Goal: Transaction & Acquisition: Purchase product/service

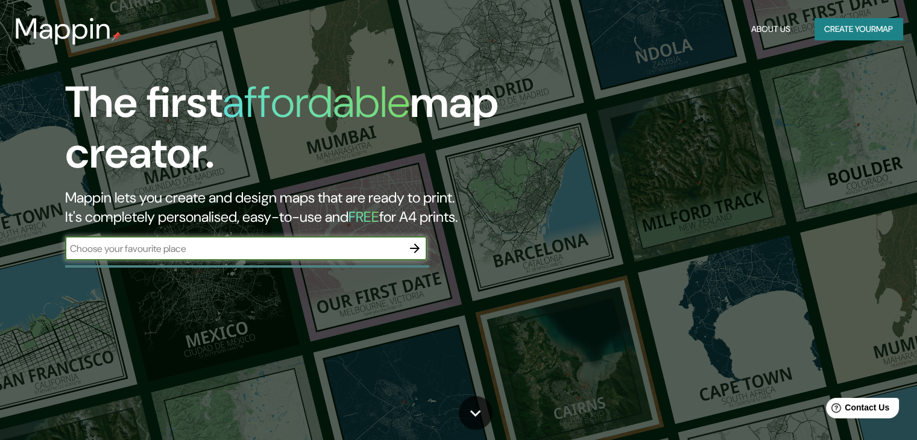
click at [292, 249] on input "text" at bounding box center [234, 249] width 338 height 14
click at [412, 241] on icon "button" at bounding box center [414, 248] width 14 height 14
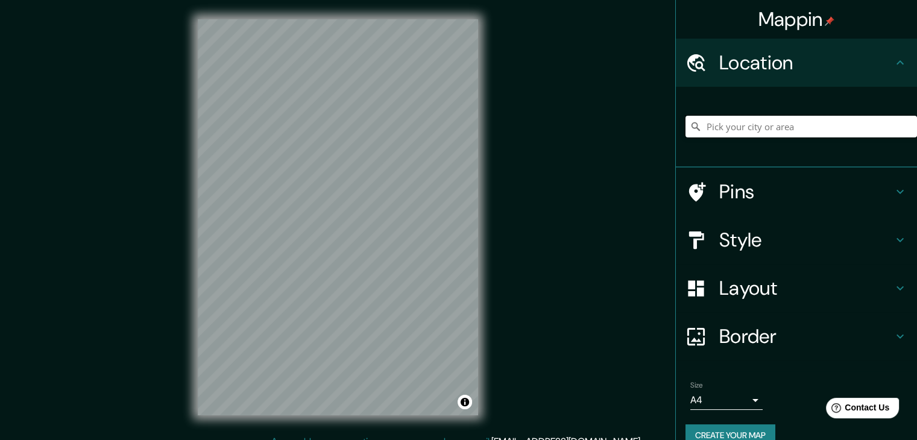
click at [786, 124] on input "Pick your city or area" at bounding box center [800, 127] width 231 height 22
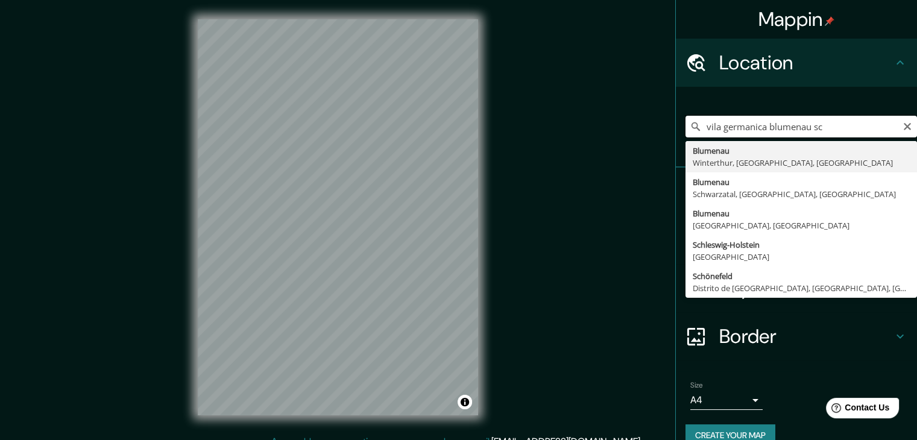
click at [892, 122] on input "vila germanica blumenau sc" at bounding box center [800, 127] width 231 height 22
type input "vila germanica blumenau sc"
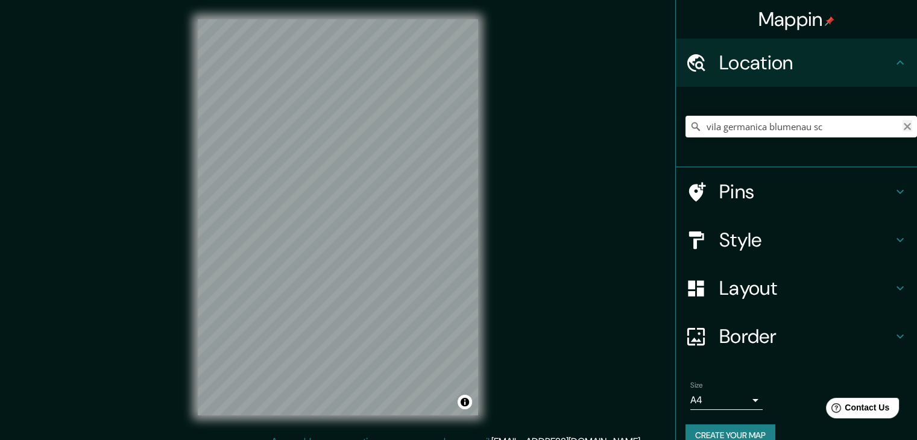
click at [902, 126] on icon "Clear" at bounding box center [907, 127] width 10 height 10
click at [789, 129] on input "Pick your city or area" at bounding box center [800, 127] width 231 height 22
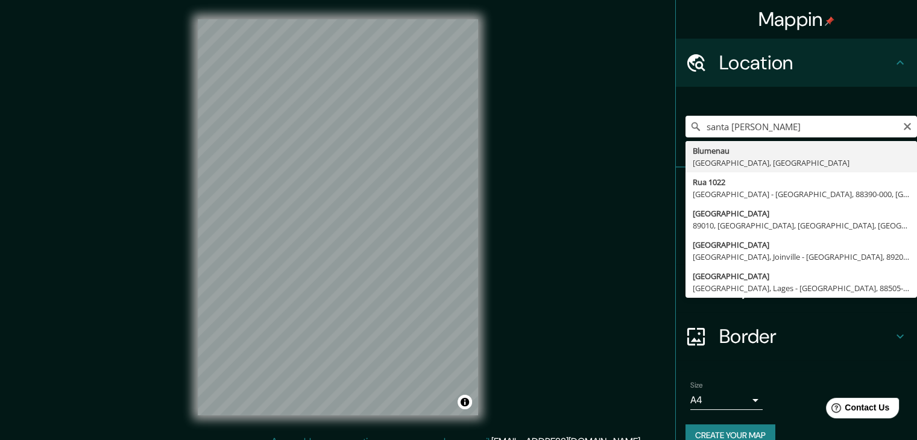
type input "Blumenau, Santa Catarina, Brasil"
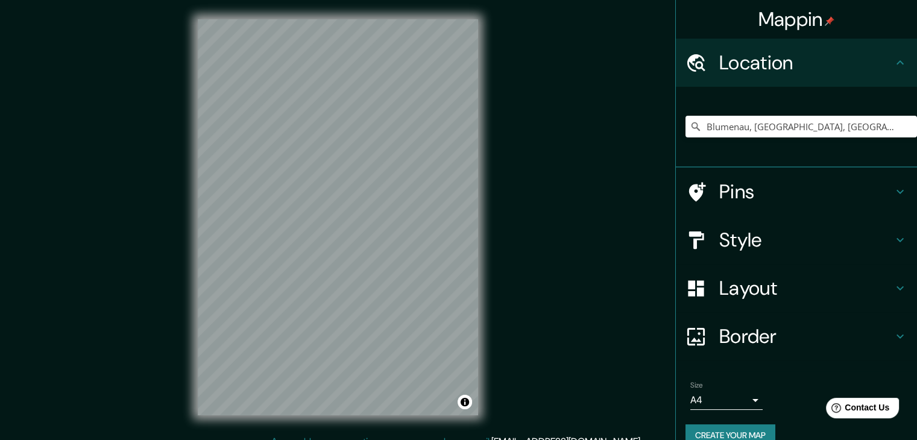
click at [893, 234] on icon at bounding box center [900, 240] width 14 height 14
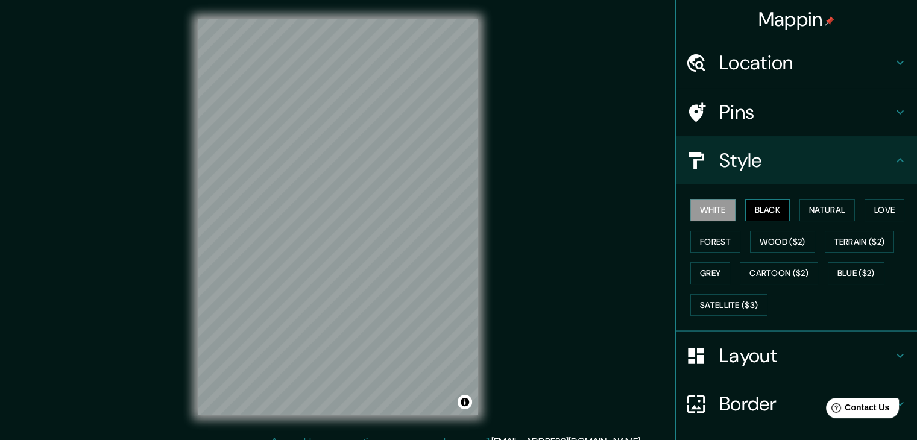
click at [772, 208] on button "Black" at bounding box center [767, 210] width 45 height 22
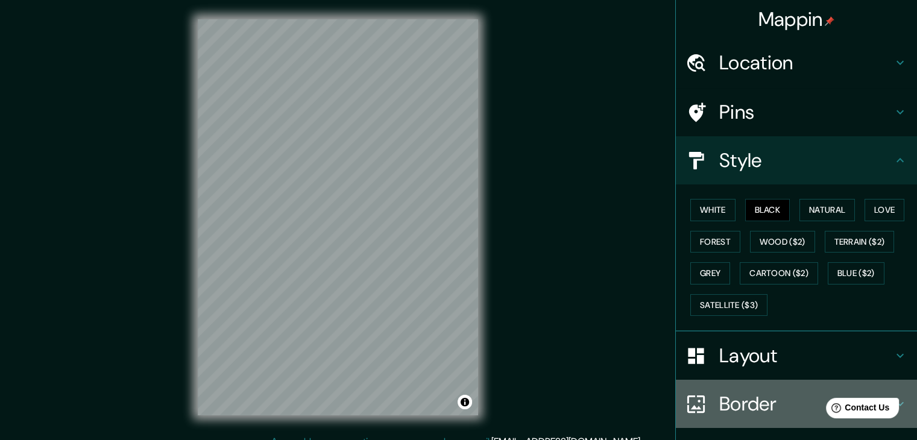
click at [745, 409] on h4 "Border" at bounding box center [806, 404] width 174 height 24
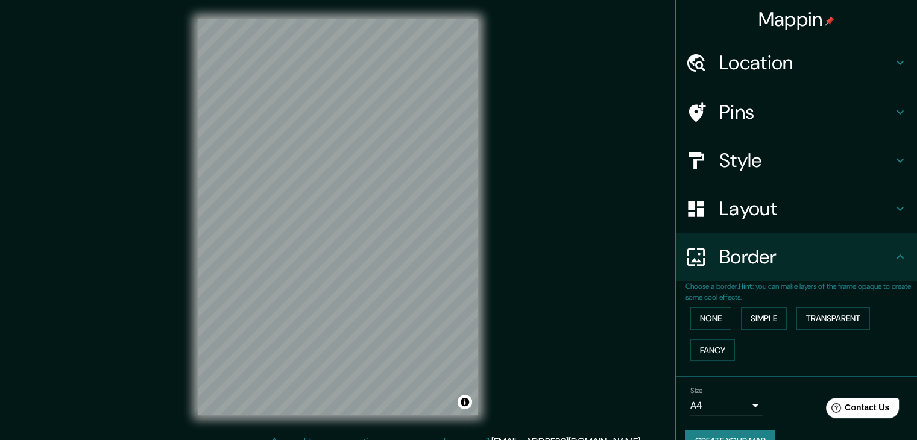
click at [583, 244] on div "Mappin Location Blumenau, Santa Catarina, Brasil Pins Style Layout Border Choos…" at bounding box center [458, 227] width 917 height 454
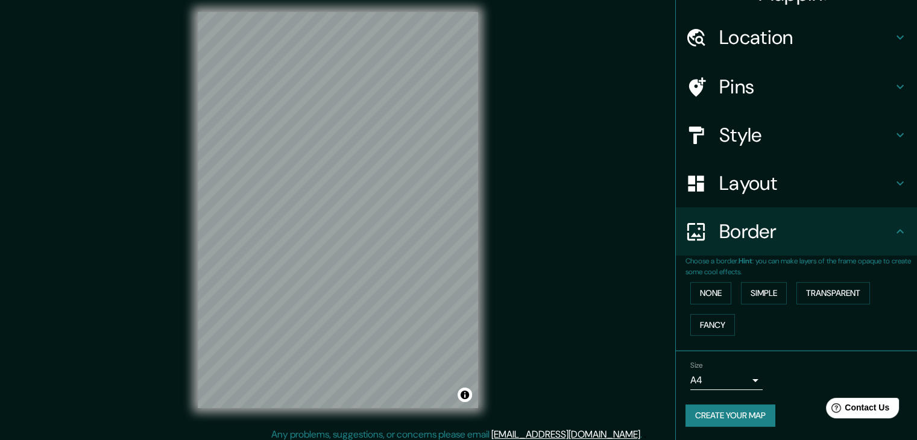
scroll to position [14, 0]
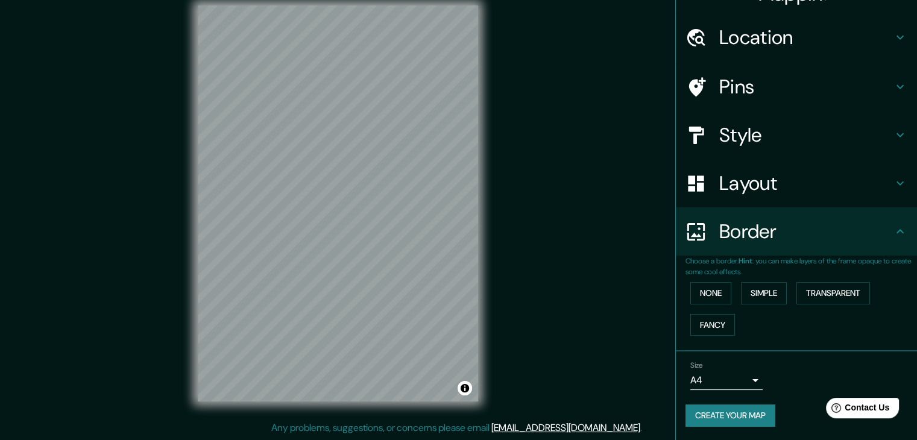
click at [705, 365] on div "Size A4 single" at bounding box center [726, 375] width 72 height 29
click at [702, 379] on body "Mappin Location Blumenau, Santa Catarina, Brasil Pins Style Layout Border Choos…" at bounding box center [458, 206] width 917 height 440
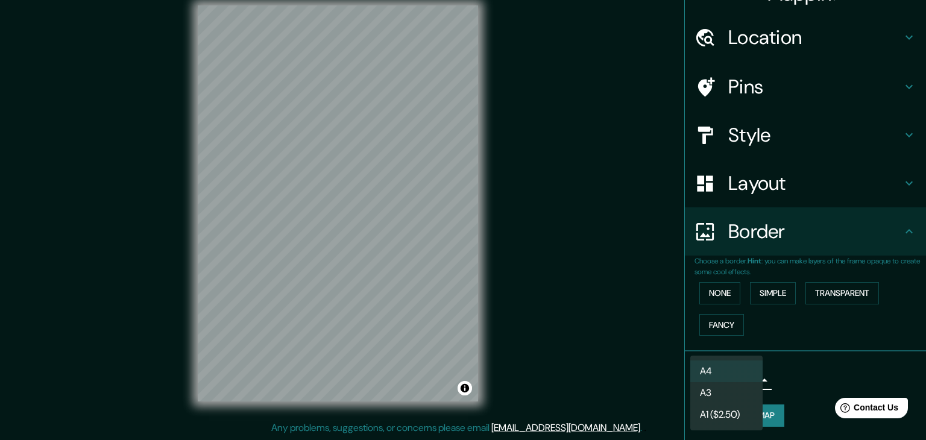
click at [723, 393] on li "A3" at bounding box center [726, 393] width 72 height 22
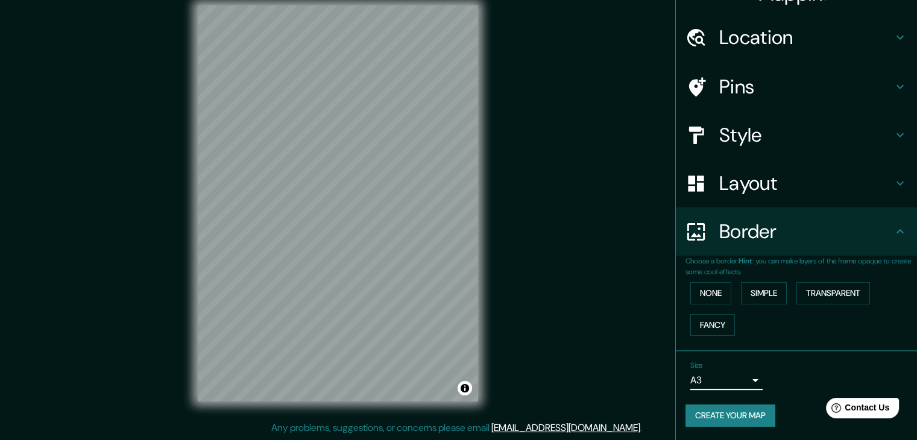
click at [728, 377] on body "Mappin Location Blumenau, Santa Catarina, Brasil Pins Style Layout Border Choos…" at bounding box center [458, 206] width 917 height 440
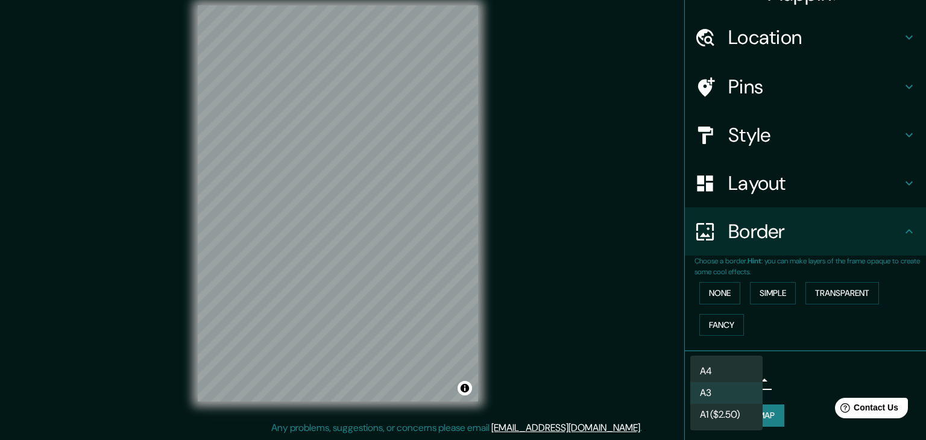
click at [723, 365] on li "A4" at bounding box center [726, 371] width 72 height 22
type input "single"
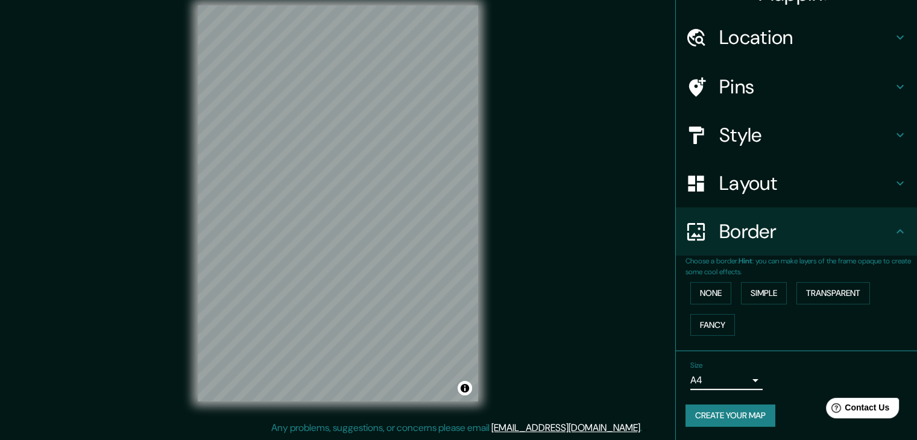
click at [599, 349] on div "Mappin Location Blumenau, Santa Catarina, Brasil Pins Style Layout Border Choos…" at bounding box center [458, 213] width 917 height 454
click at [587, 302] on div "Mappin Location Blumenau, Santa Catarina, Brasil Pins Style Layout Border Choos…" at bounding box center [458, 213] width 917 height 454
click at [551, 252] on div "Mappin Location Blumenau, Santa Catarina, Brasil Pins Style Layout Border Choos…" at bounding box center [458, 213] width 917 height 454
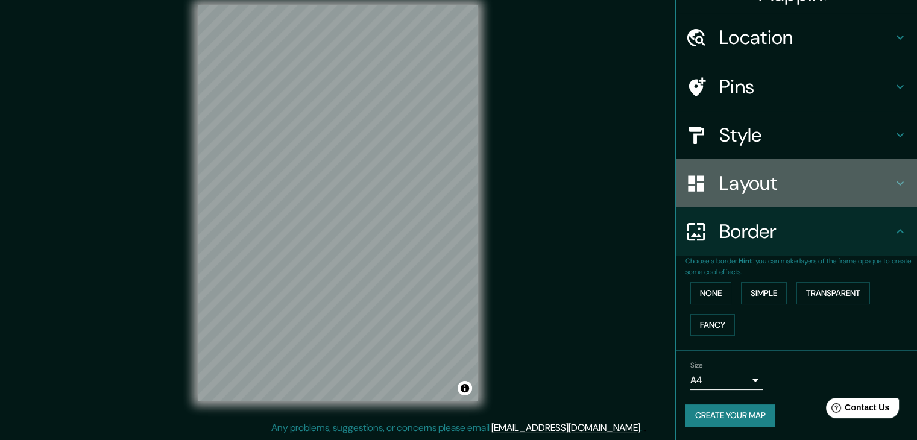
click at [768, 180] on h4 "Layout" at bounding box center [806, 183] width 174 height 24
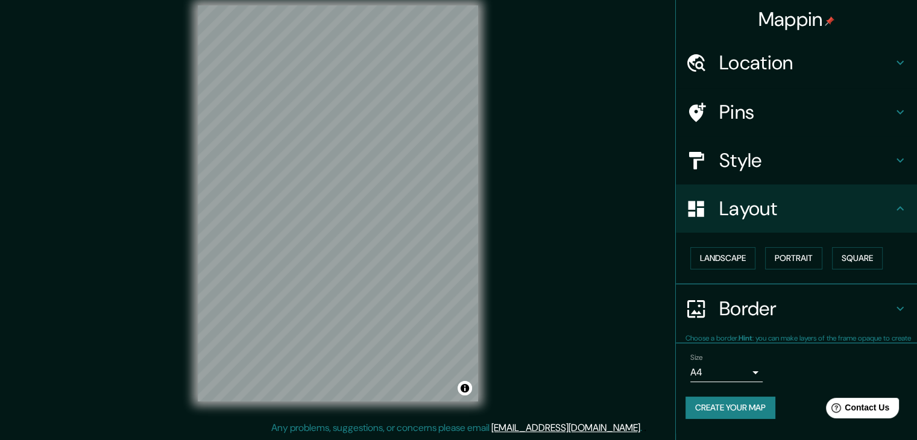
scroll to position [0, 0]
click at [740, 259] on button "Landscape" at bounding box center [722, 258] width 65 height 22
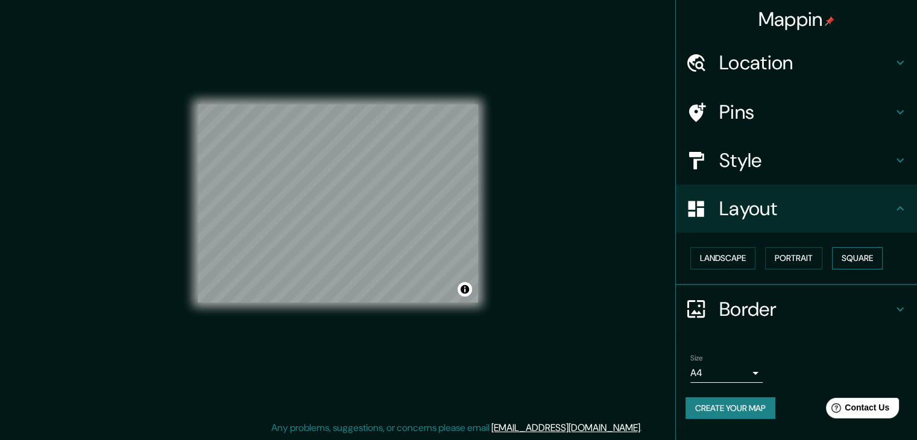
click at [854, 259] on button "Square" at bounding box center [857, 258] width 51 height 22
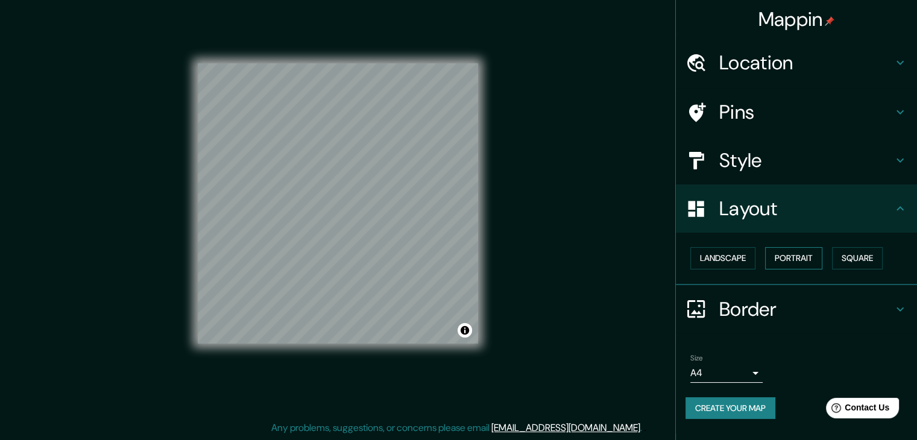
click at [783, 260] on button "Portrait" at bounding box center [793, 258] width 57 height 22
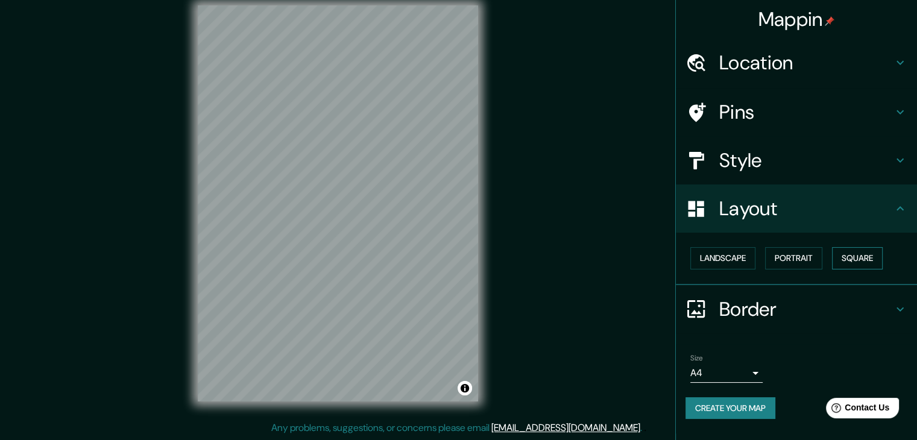
click at [844, 257] on button "Square" at bounding box center [857, 258] width 51 height 22
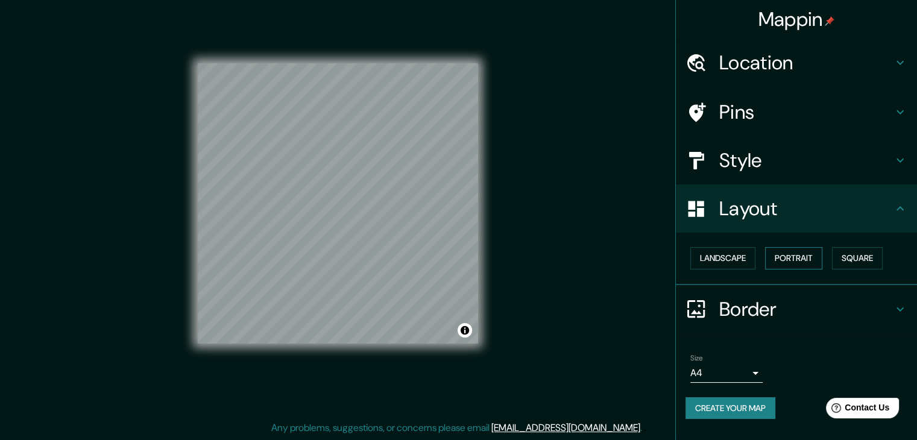
click at [799, 265] on button "Portrait" at bounding box center [793, 258] width 57 height 22
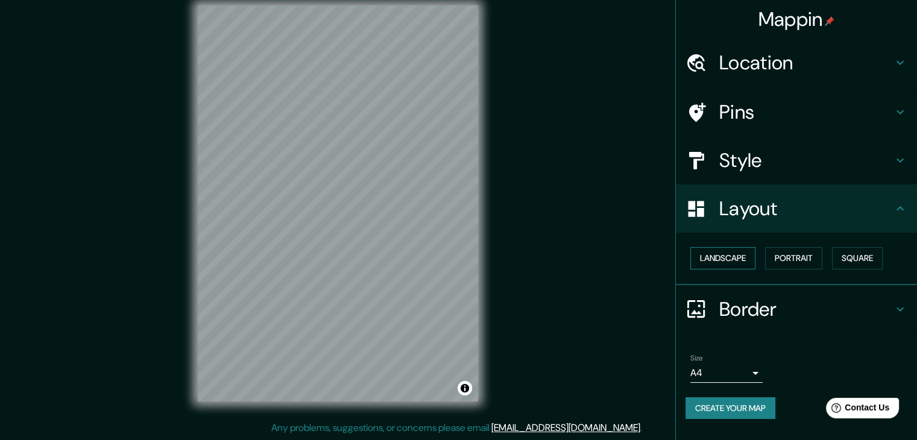
click at [727, 260] on button "Landscape" at bounding box center [722, 258] width 65 height 22
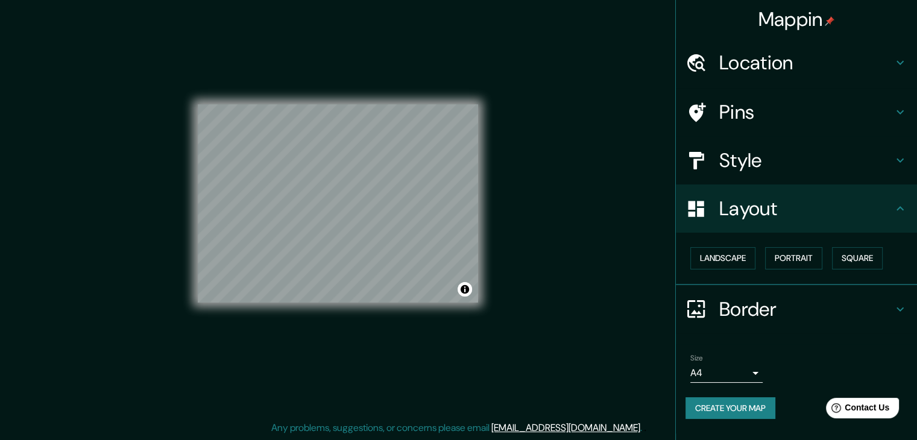
click at [483, 100] on div "© Mapbox © OpenStreetMap Improve this map" at bounding box center [337, 203] width 319 height 435
click at [797, 253] on button "Portrait" at bounding box center [793, 258] width 57 height 22
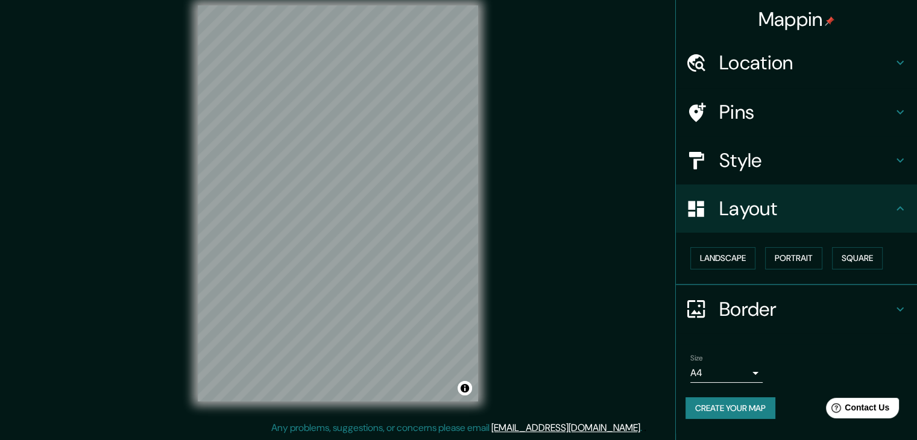
click at [870, 305] on h4 "Border" at bounding box center [806, 309] width 174 height 24
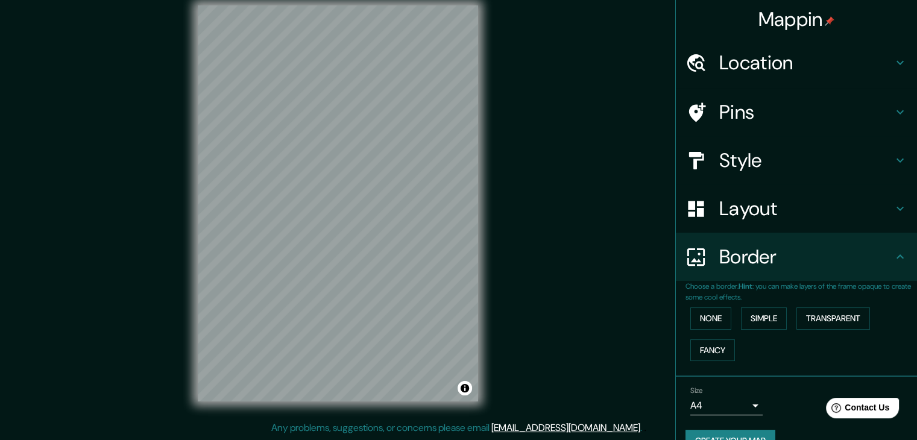
click at [893, 105] on icon at bounding box center [900, 112] width 14 height 14
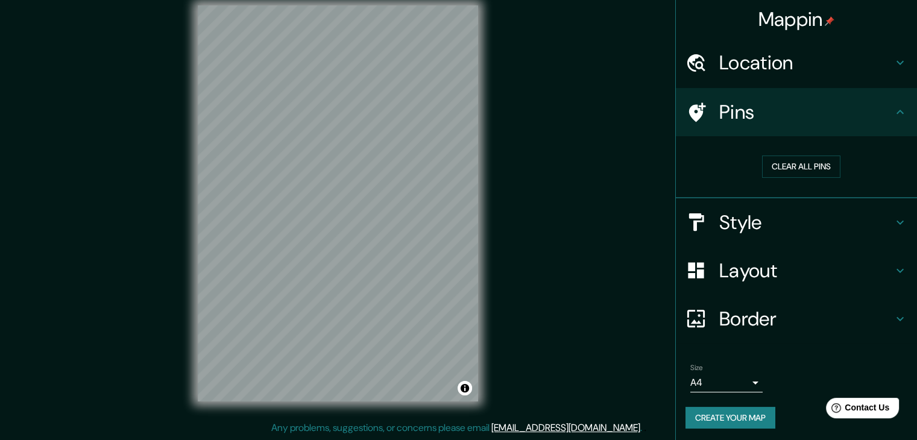
click at [893, 105] on icon at bounding box center [900, 112] width 14 height 14
click at [895, 110] on icon at bounding box center [900, 112] width 14 height 14
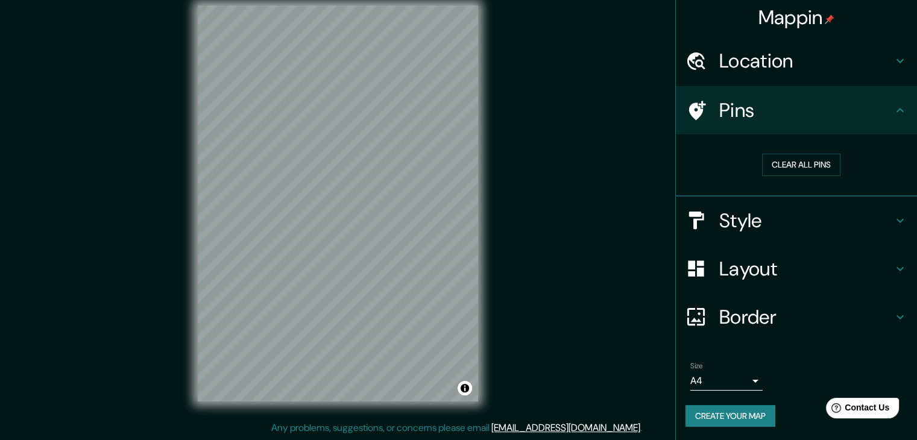
scroll to position [2, 0]
click at [749, 406] on button "Create your map" at bounding box center [730, 415] width 90 height 22
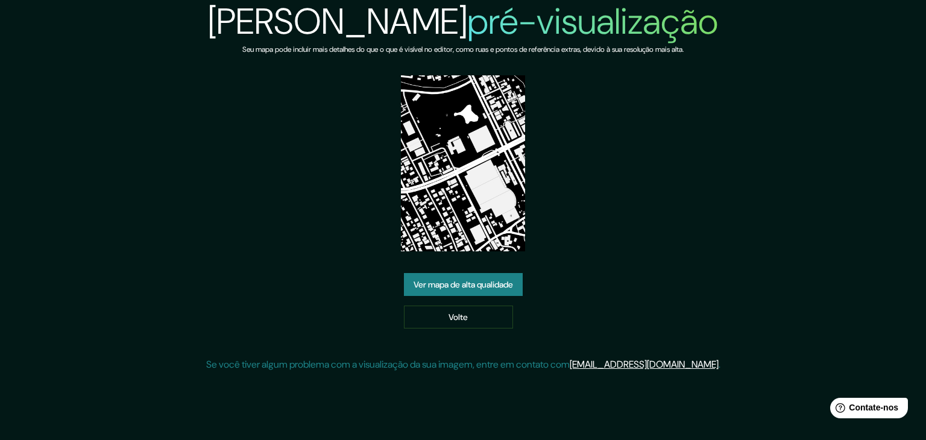
click at [560, 336] on div "Seu pré-visualização Seu mapa pode incluir mais detalhes do que o que é visível…" at bounding box center [463, 191] width 514 height 382
click at [477, 286] on font "Ver mapa de alta qualidade" at bounding box center [463, 284] width 99 height 11
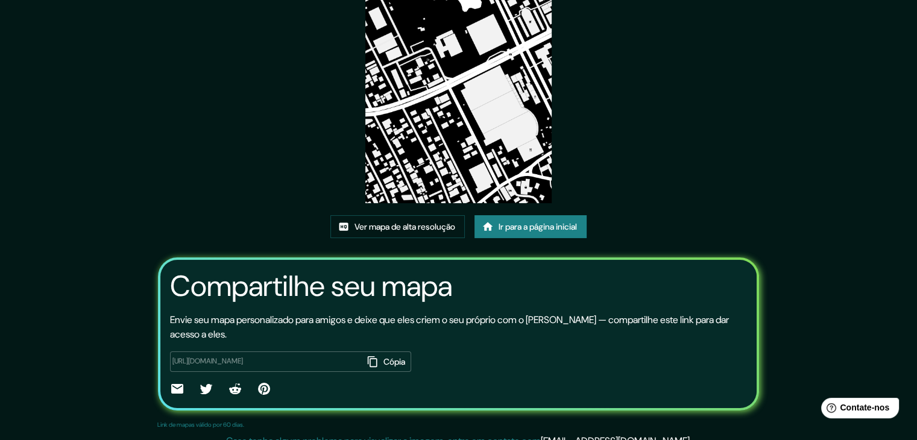
scroll to position [127, 0]
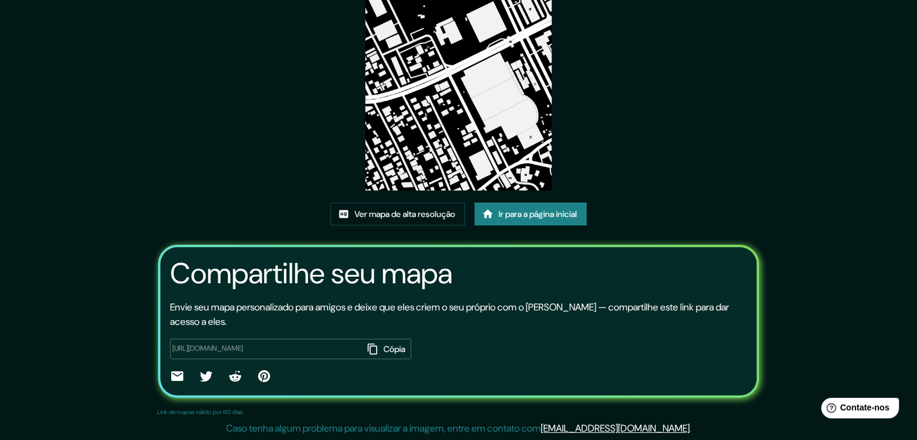
click at [509, 210] on font "Ir para a página inicial" at bounding box center [537, 214] width 78 height 11
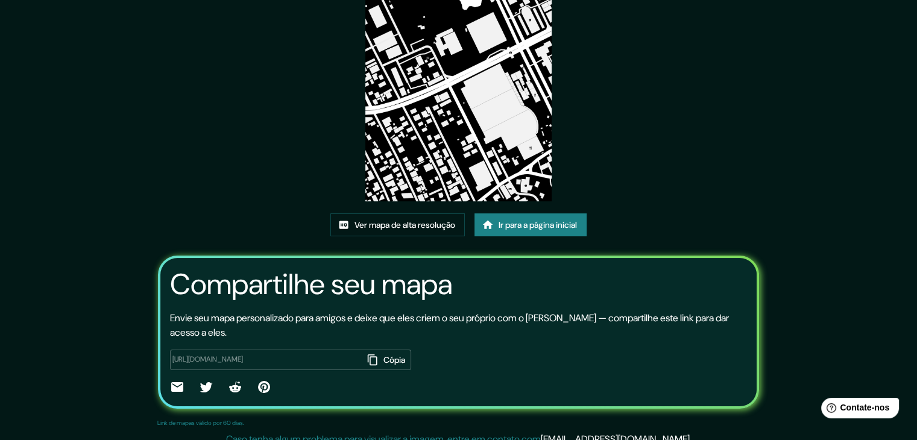
scroll to position [125, 0]
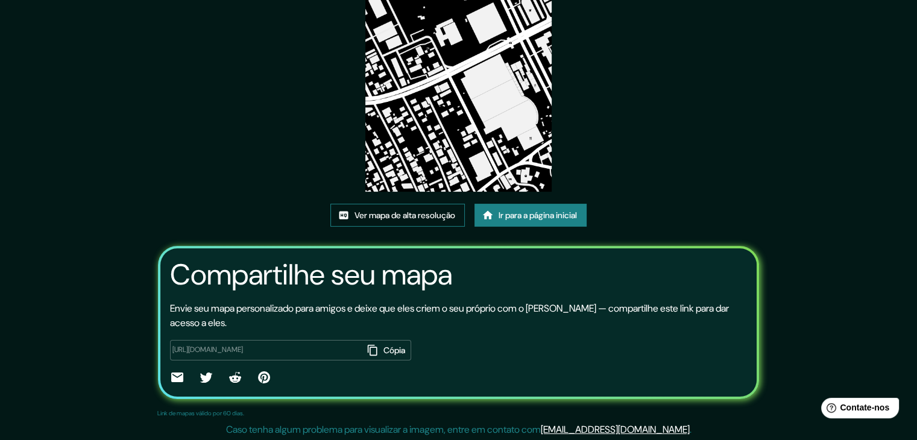
click at [419, 218] on font "Ver mapa de alta resolução" at bounding box center [404, 215] width 101 height 11
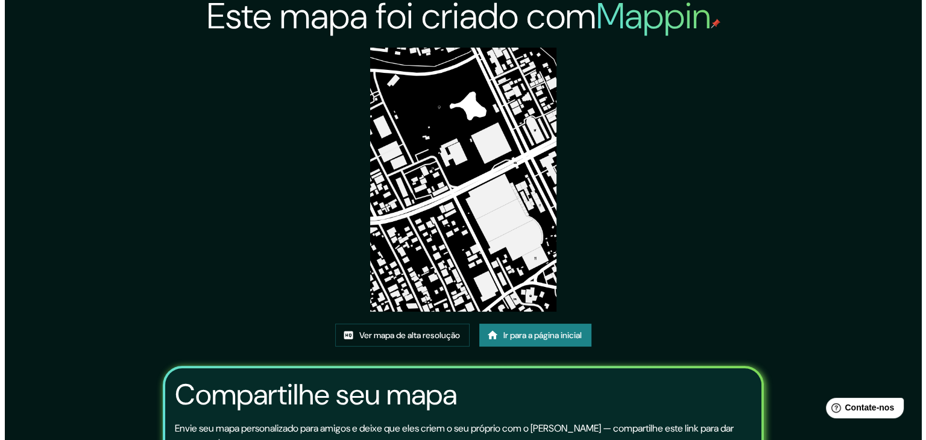
scroll to position [0, 0]
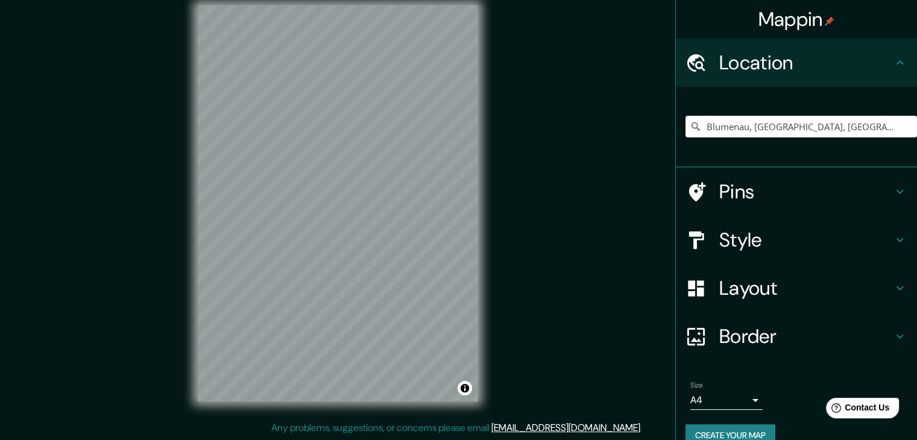
click at [770, 127] on input "Blumenau, Santa Catarina, Brasil" at bounding box center [800, 127] width 231 height 22
click at [833, 124] on input "Blumenau, Santa Catarina, Brasil" at bounding box center [800, 127] width 231 height 22
click at [834, 124] on input "Blumenau, Santa Catarina, Brasil" at bounding box center [800, 127] width 231 height 22
click at [804, 131] on input "Blumenau, Santa Catarina, Brasil" at bounding box center [800, 127] width 231 height 22
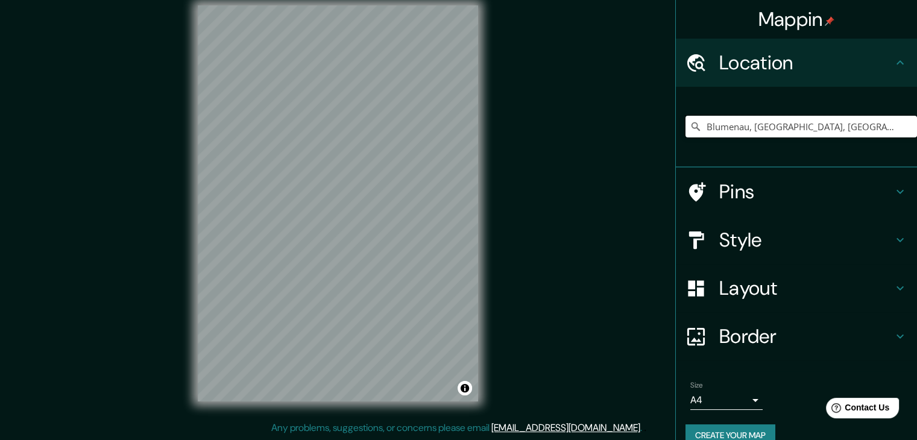
click at [778, 127] on input "Blumenau, Santa Catarina, Brasil" at bounding box center [800, 127] width 231 height 22
click at [728, 122] on input "Blumenau, Santa Catarina, Brasil" at bounding box center [800, 127] width 231 height 22
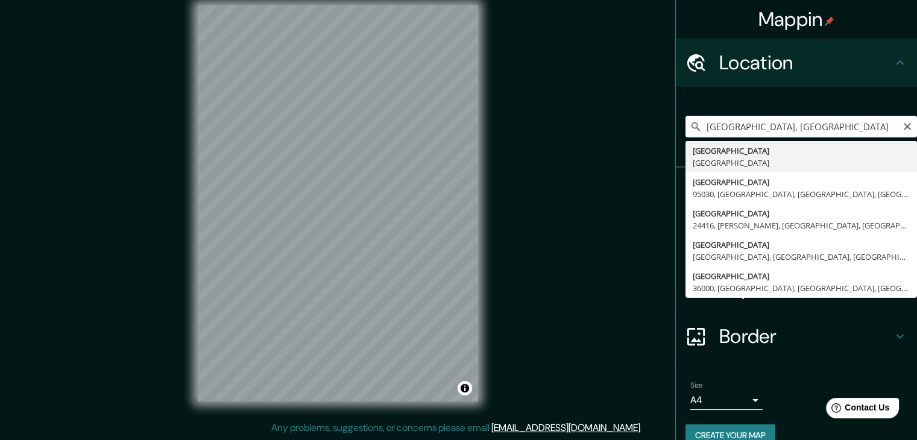
click at [807, 124] on input "Santa Catarina, Brasil" at bounding box center [800, 127] width 231 height 22
type input "Blumenau, Santa Catarina, Brasil"
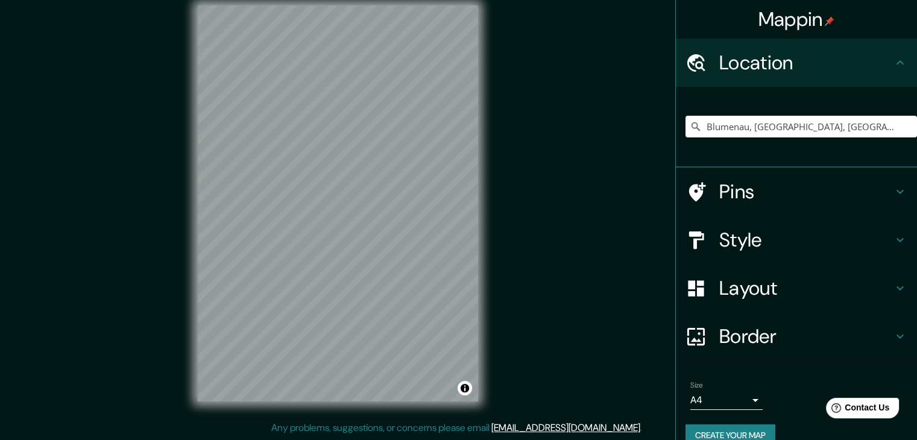
click at [756, 253] on div "Style" at bounding box center [796, 240] width 241 height 48
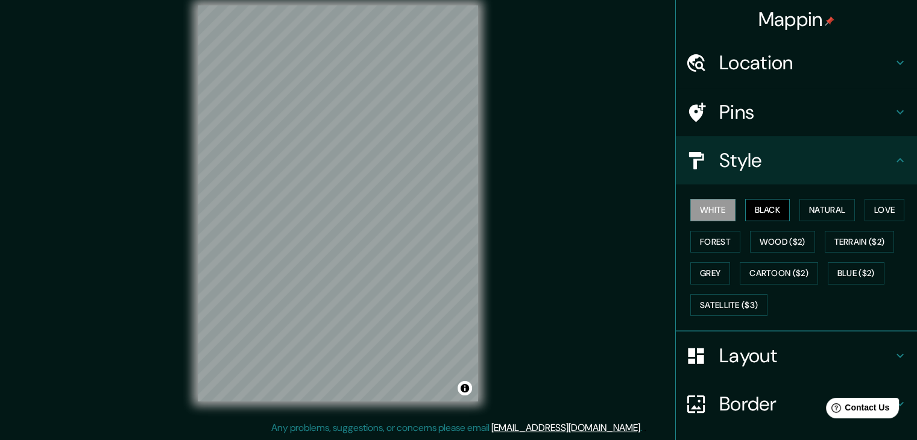
click at [767, 213] on button "Black" at bounding box center [767, 210] width 45 height 22
click at [479, 174] on div "© Mapbox © OpenStreetMap Improve this map" at bounding box center [337, 203] width 319 height 435
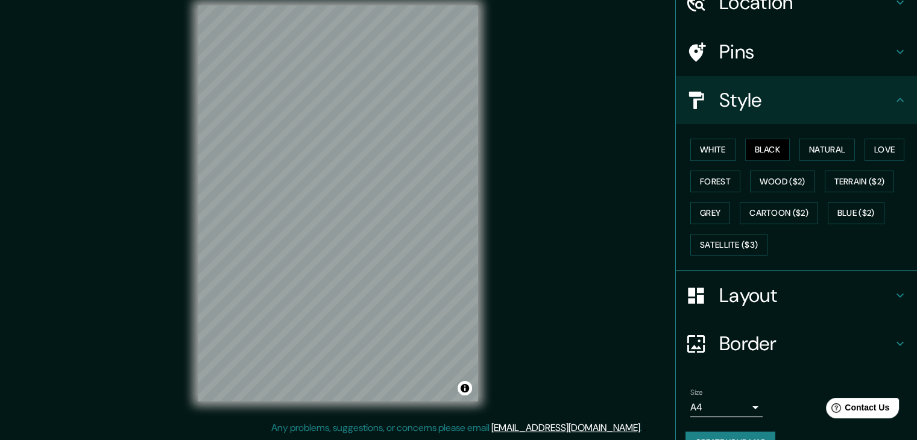
click at [803, 286] on h4 "Layout" at bounding box center [806, 295] width 174 height 24
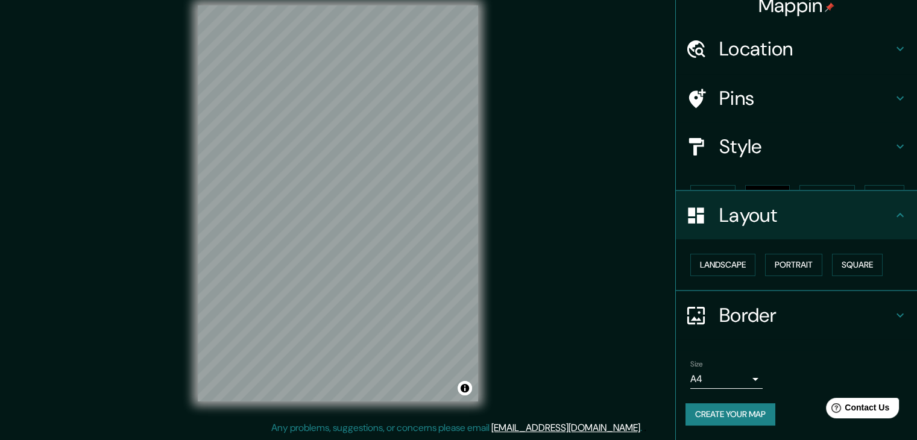
scroll to position [0, 0]
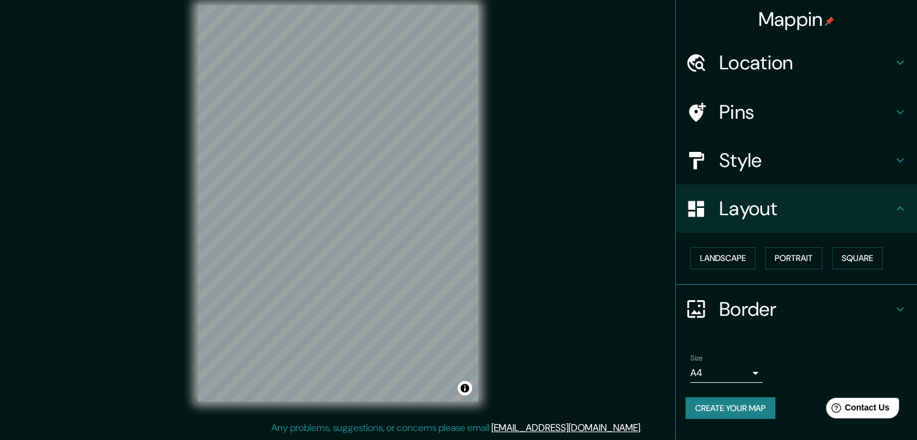
click at [784, 212] on h4 "Layout" at bounding box center [806, 209] width 174 height 24
click at [766, 309] on h4 "Border" at bounding box center [806, 309] width 174 height 24
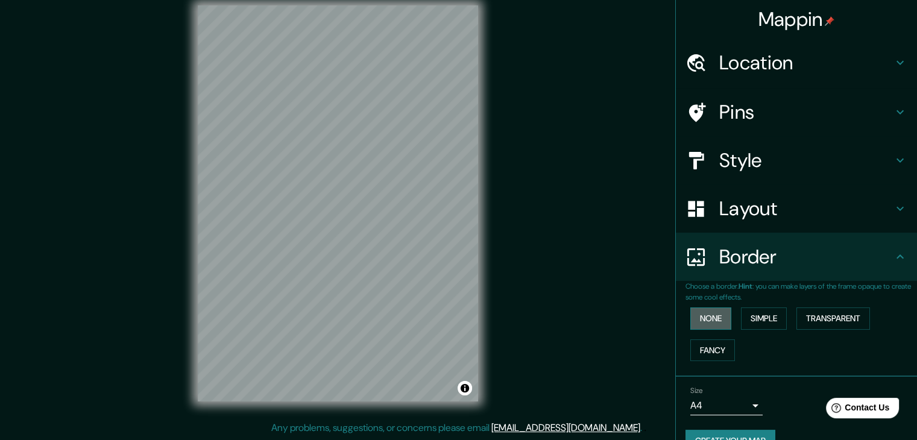
click at [708, 314] on button "None" at bounding box center [710, 318] width 41 height 22
click at [741, 324] on button "Simple" at bounding box center [764, 318] width 46 height 22
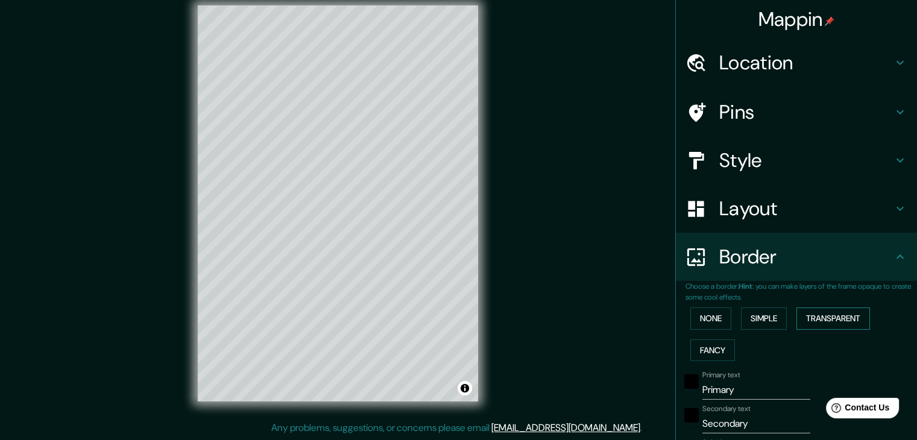
click at [811, 321] on button "Transparent" at bounding box center [833, 318] width 74 height 22
click at [702, 350] on button "Fancy" at bounding box center [712, 350] width 45 height 22
click at [709, 322] on button "None" at bounding box center [710, 318] width 41 height 22
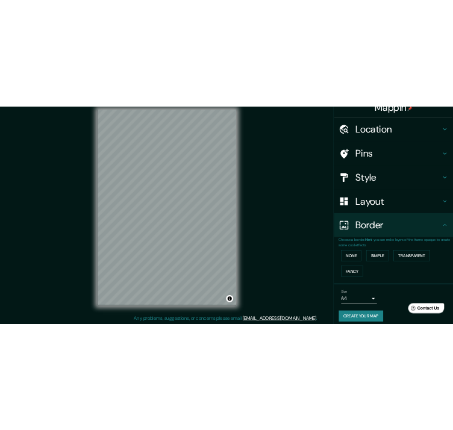
scroll to position [25, 0]
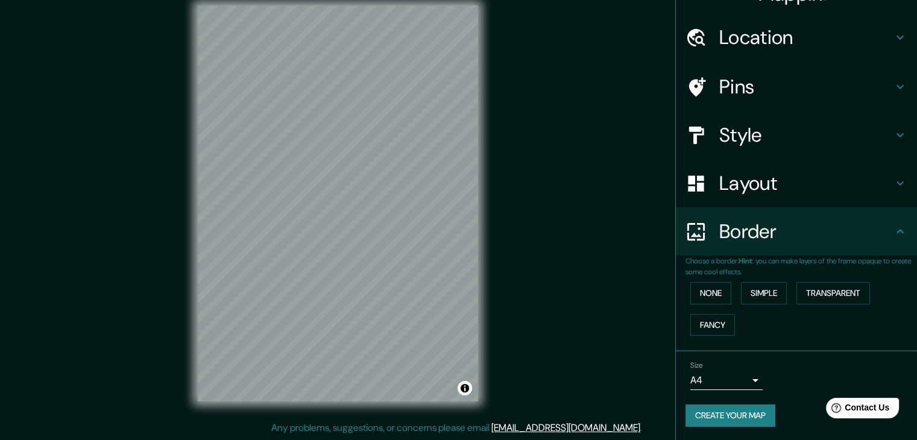
click at [745, 384] on body "Mappin Location Blumenau, Santa Catarina, Brasil Pins Style Layout Border Choos…" at bounding box center [458, 206] width 917 height 440
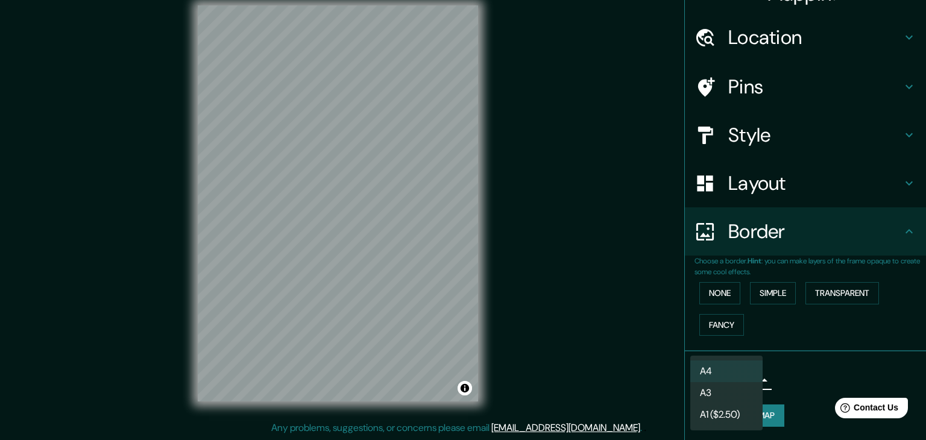
click at [719, 416] on li "A1 ($2.50)" at bounding box center [726, 415] width 72 height 22
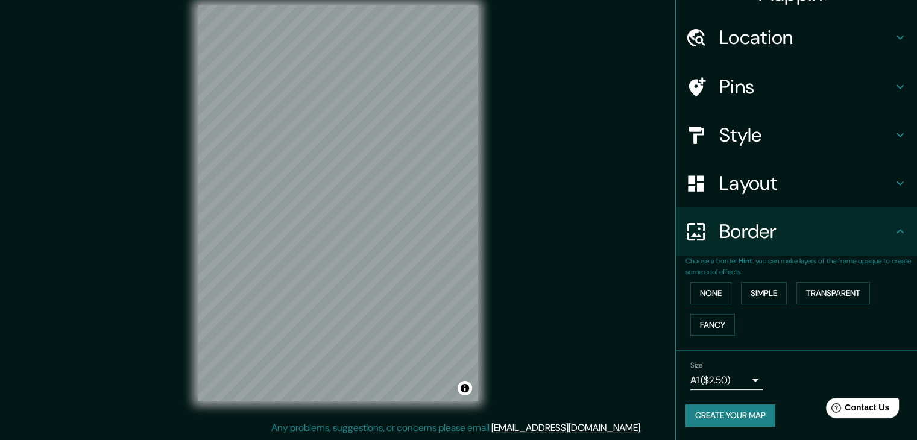
click at [730, 382] on body "Mappin Location Blumenau, Santa Catarina, Brasil Pins Style Layout Border Choos…" at bounding box center [458, 206] width 917 height 440
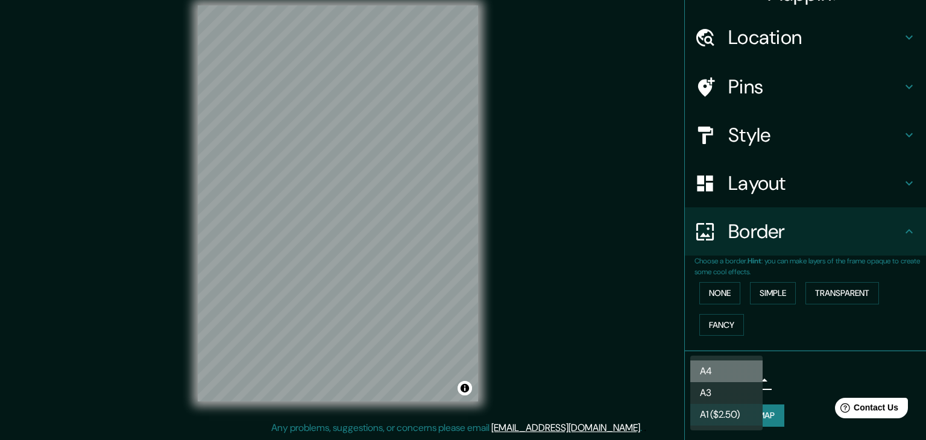
click at [722, 366] on li "A4" at bounding box center [726, 371] width 72 height 22
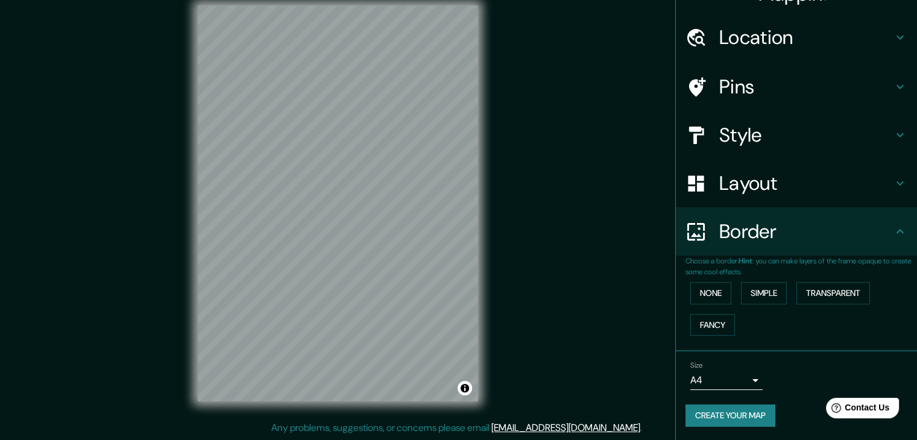
click at [351, 405] on div "© Mapbox © OpenStreetMap Improve this map" at bounding box center [338, 203] width 864 height 435
click at [181, 223] on div "© Mapbox © OpenStreetMap Improve this map" at bounding box center [337, 203] width 825 height 396
click at [357, 0] on html "Mappin Location Blumenau, Santa Catarina, Brasil Pins Style Layout Border Choos…" at bounding box center [458, 206] width 917 height 440
click at [625, 113] on div "© Mapbox © OpenStreetMap Improve this map" at bounding box center [337, 203] width 825 height 396
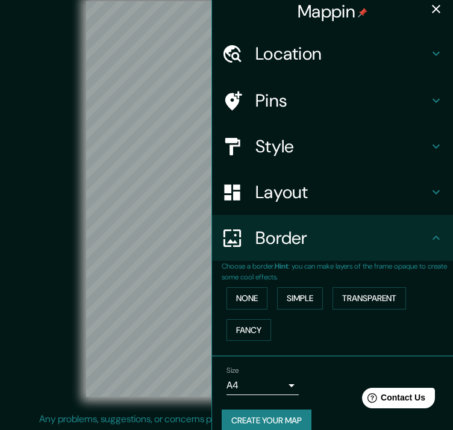
scroll to position [0, 0]
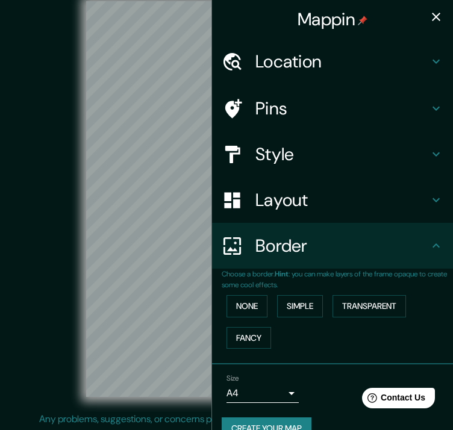
click at [429, 10] on icon "button" at bounding box center [436, 17] width 14 height 14
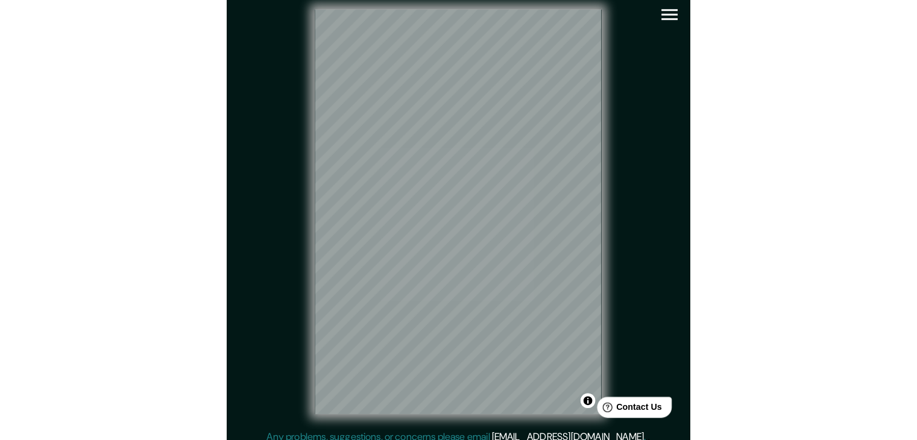
scroll to position [7, 0]
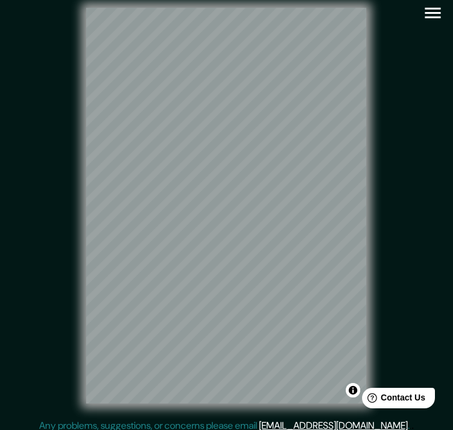
click at [386, 267] on div "© Mapbox © OpenStreetMap Improve this map" at bounding box center [227, 206] width 408 height 388
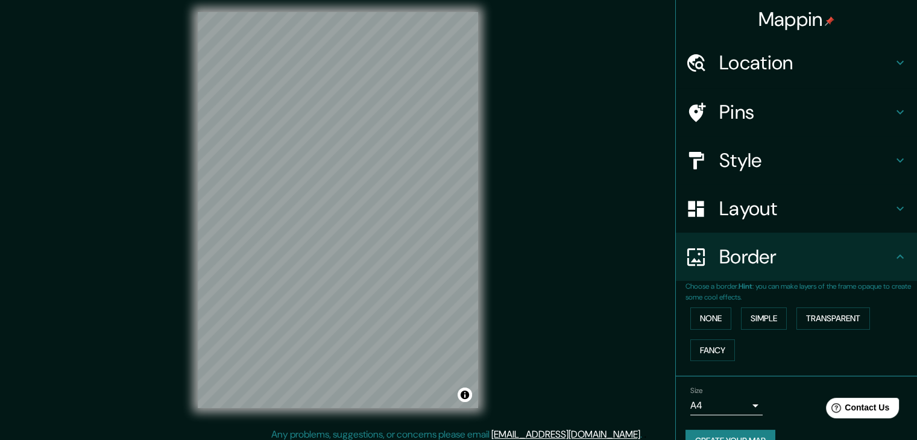
click at [512, 278] on div "© Mapbox © OpenStreetMap Improve this map" at bounding box center [337, 210] width 825 height 396
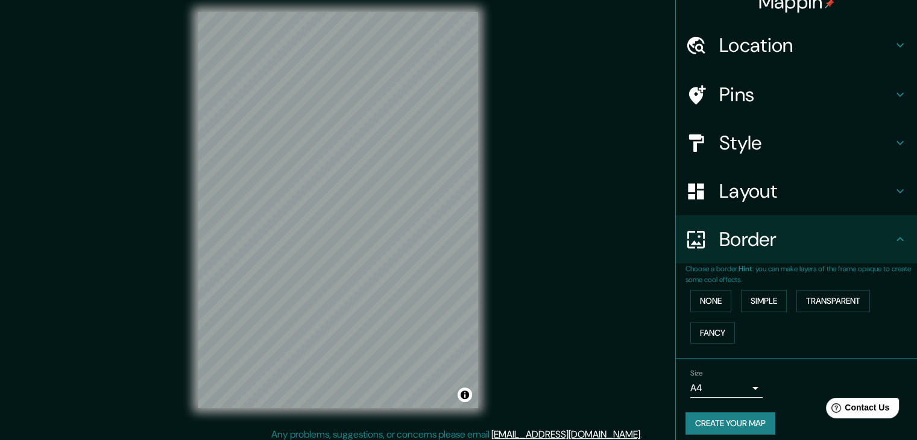
scroll to position [25, 0]
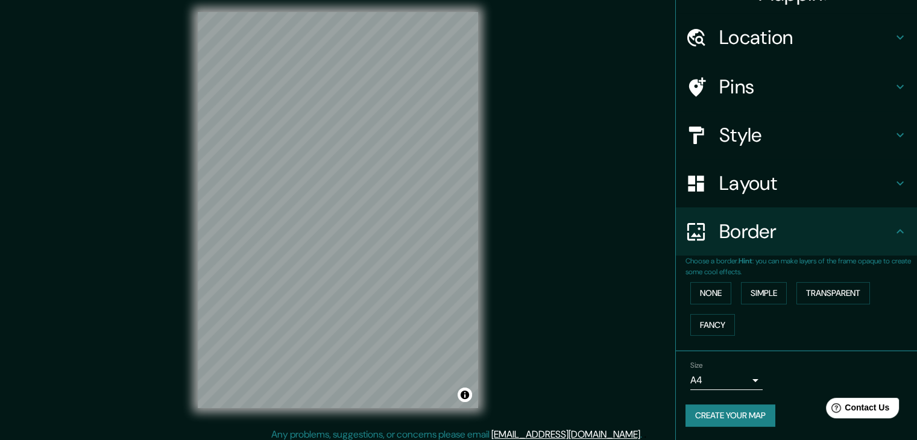
click at [734, 413] on button "Create your map" at bounding box center [730, 415] width 90 height 22
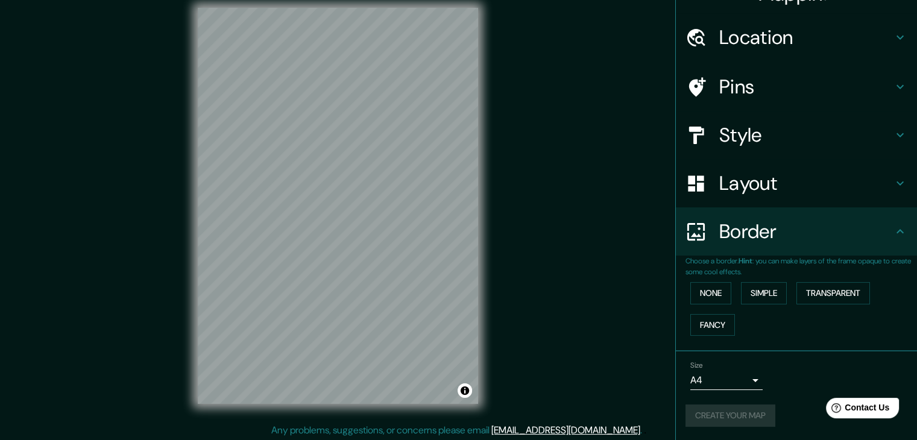
scroll to position [14, 0]
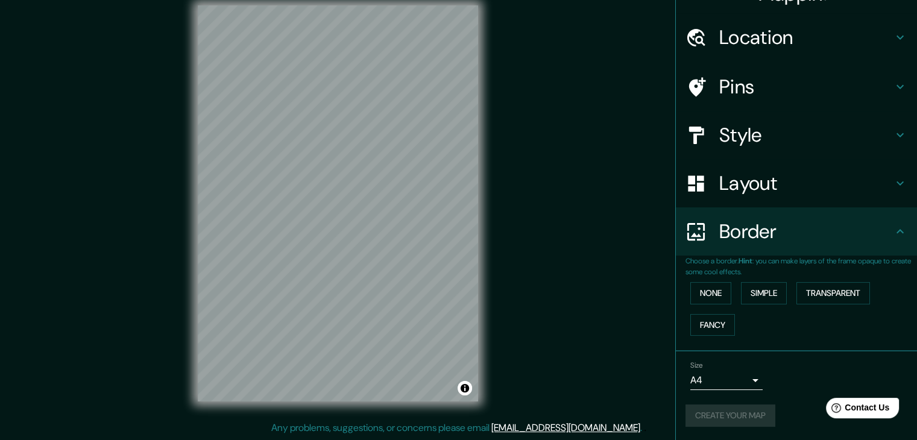
click at [740, 418] on div "Create your map" at bounding box center [796, 415] width 222 height 22
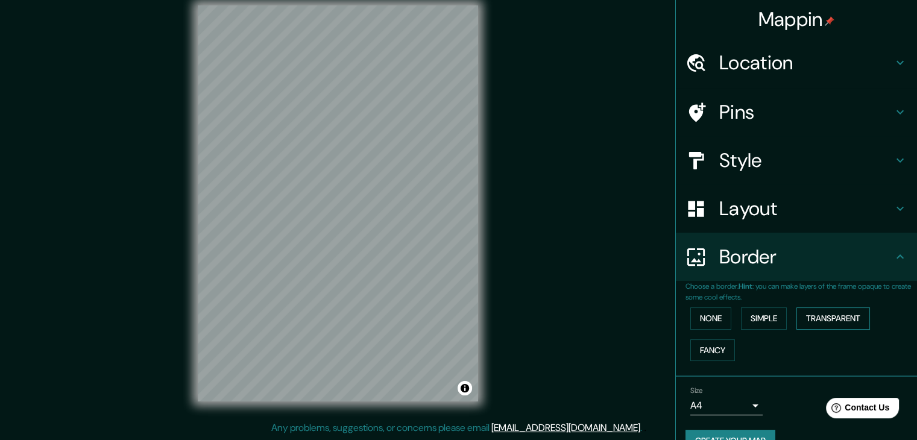
scroll to position [25, 0]
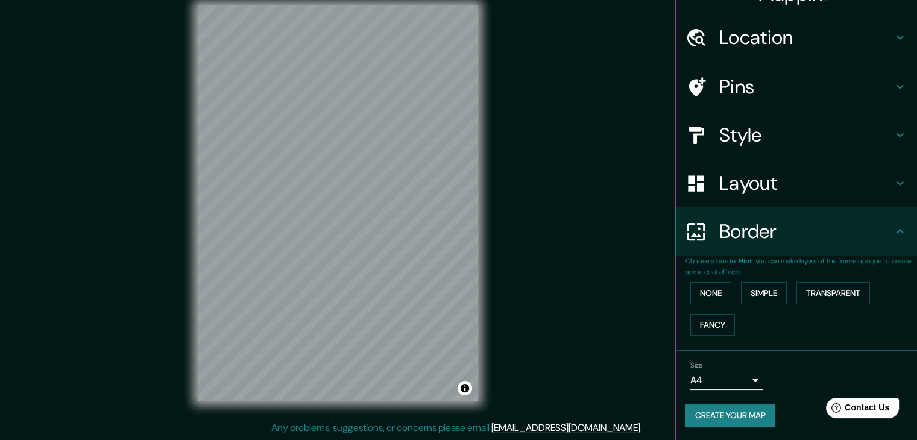
click at [742, 420] on button "Create your map" at bounding box center [730, 415] width 90 height 22
drag, startPoint x: 485, startPoint y: 263, endPoint x: 730, endPoint y: 417, distance: 289.8
click at [730, 417] on button "Create your map" at bounding box center [730, 415] width 90 height 22
click at [593, 255] on div "© Mapbox © OpenStreetMap Improve this map" at bounding box center [337, 203] width 825 height 396
click at [619, 280] on div "© Mapbox © OpenStreetMap Improve this map" at bounding box center [337, 203] width 825 height 396
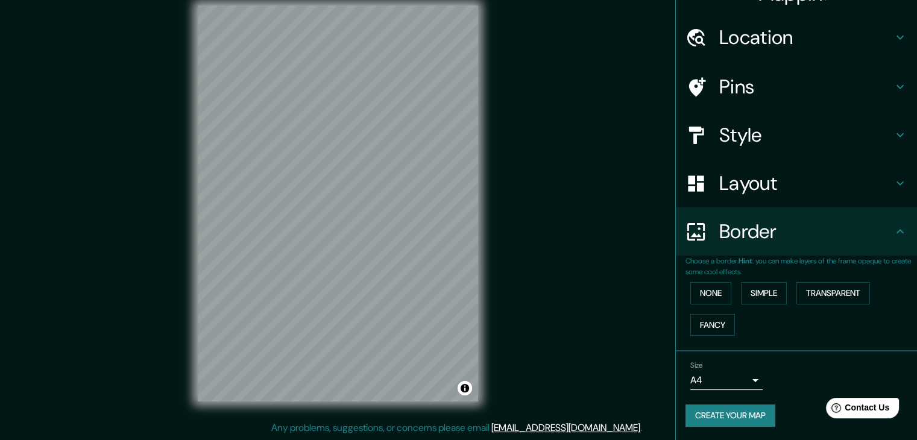
click at [574, 169] on div "© Mapbox © OpenStreetMap Improve this map" at bounding box center [337, 203] width 825 height 396
click at [189, 193] on div "© Mapbox © OpenStreetMap Improve this map" at bounding box center [337, 203] width 825 height 396
click at [483, 104] on div "© Mapbox © OpenStreetMap Improve this map" at bounding box center [337, 203] width 825 height 396
click at [518, 221] on div "© Mapbox © OpenStreetMap Improve this map" at bounding box center [337, 203] width 825 height 396
